Goal: Find specific page/section: Find specific page/section

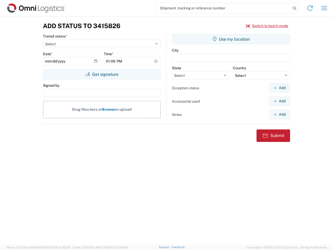
click at [224, 8] on input "search" at bounding box center [223, 8] width 135 height 10
click at [295, 8] on icon at bounding box center [294, 8] width 7 height 7
click at [310, 8] on icon at bounding box center [310, 8] width 8 height 8
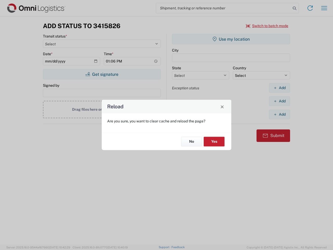
click at [324, 8] on div "Reload Are you sure, you want to clear cache and reload the page? No Yes" at bounding box center [166, 125] width 333 height 250
click at [267, 26] on div "Reload Are you sure, you want to clear cache and reload the page? No Yes" at bounding box center [166, 125] width 333 height 250
click at [102, 74] on div "Reload Are you sure, you want to clear cache and reload the page? No Yes" at bounding box center [166, 125] width 333 height 250
click at [231, 39] on div "Reload Are you sure, you want to clear cache and reload the page? No Yes" at bounding box center [166, 125] width 333 height 250
click at [280, 88] on div "Reload Are you sure, you want to clear cache and reload the page? No Yes" at bounding box center [166, 125] width 333 height 250
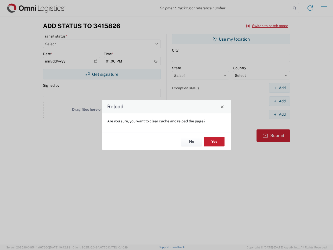
click at [280, 101] on div "Reload Are you sure, you want to clear cache and reload the page? No Yes" at bounding box center [166, 125] width 333 height 250
click at [280, 114] on div "Reload Are you sure, you want to clear cache and reload the page? No Yes" at bounding box center [166, 125] width 333 height 250
